Goal: Task Accomplishment & Management: Manage account settings

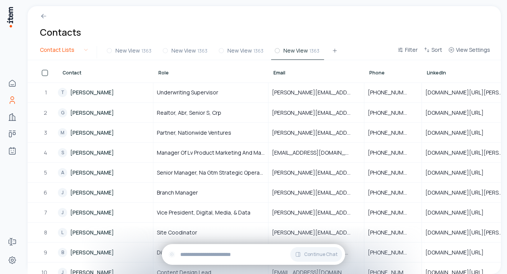
click at [87, 50] on html "Home Contacts Companies Deals Agents Forms Settings Contacts Contact Lists New …" at bounding box center [253, 137] width 507 height 274
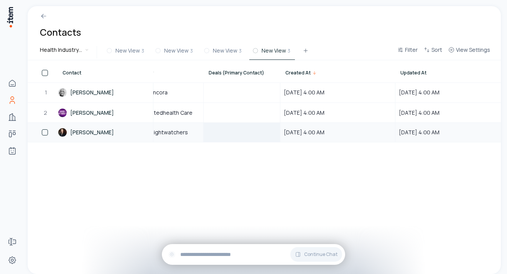
scroll to position [0, 593]
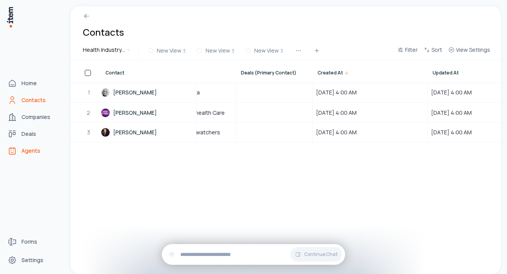
click at [35, 149] on span "Agents" at bounding box center [30, 151] width 19 height 8
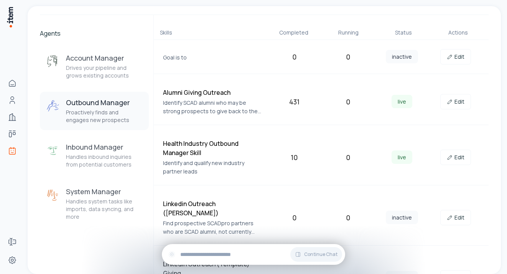
scroll to position [46, 0]
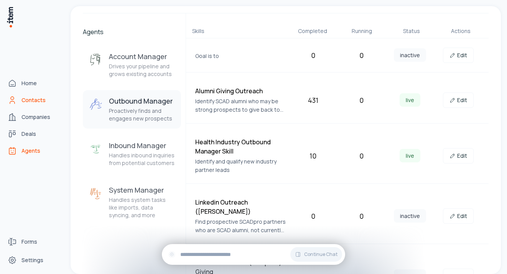
click at [16, 99] on icon "Contacts" at bounding box center [12, 99] width 9 height 9
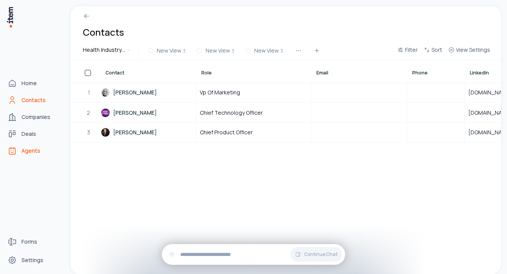
click at [33, 150] on span "Agents" at bounding box center [30, 151] width 19 height 8
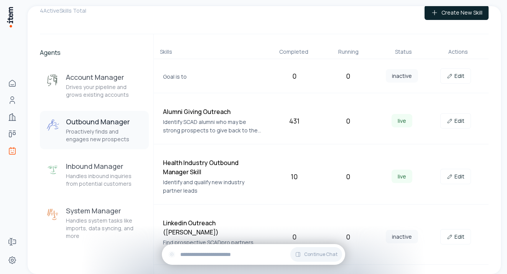
scroll to position [43, 0]
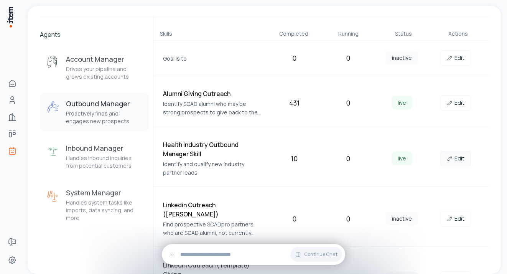
click at [455, 158] on link "Edit" at bounding box center [455, 158] width 31 height 15
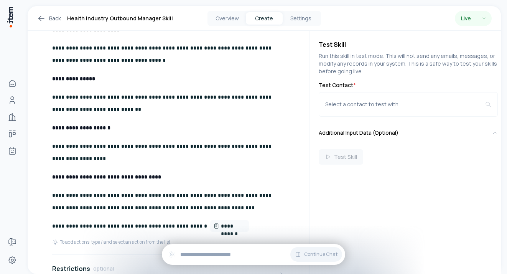
scroll to position [253, 0]
